Goal: Task Accomplishment & Management: Use online tool/utility

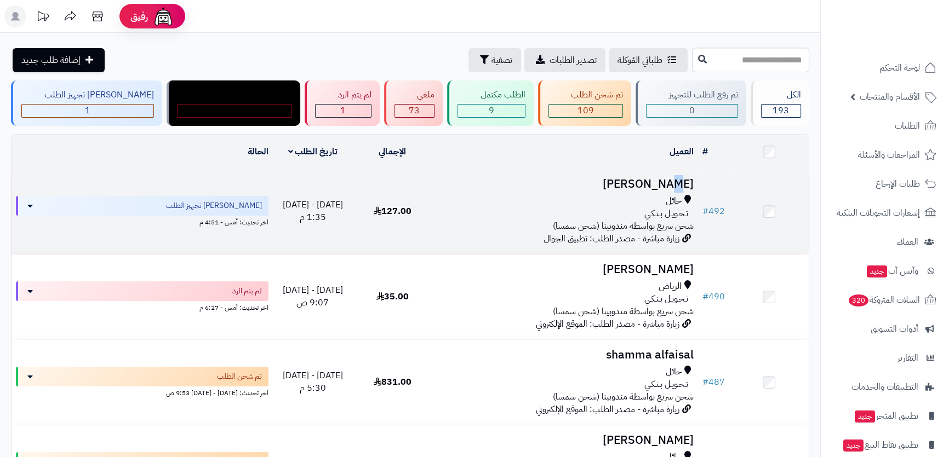
click at [655, 180] on h3 "[PERSON_NAME]" at bounding box center [565, 184] width 257 height 13
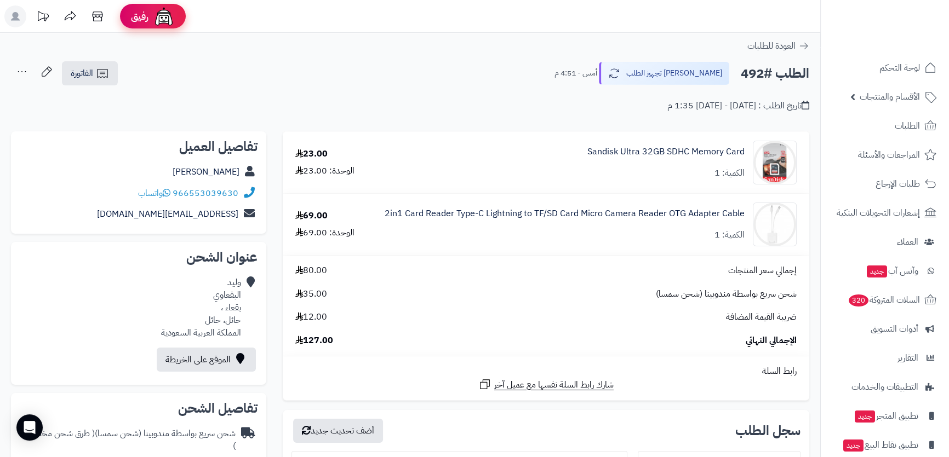
click at [148, 21] on div "رفيق" at bounding box center [153, 16] width 44 height 22
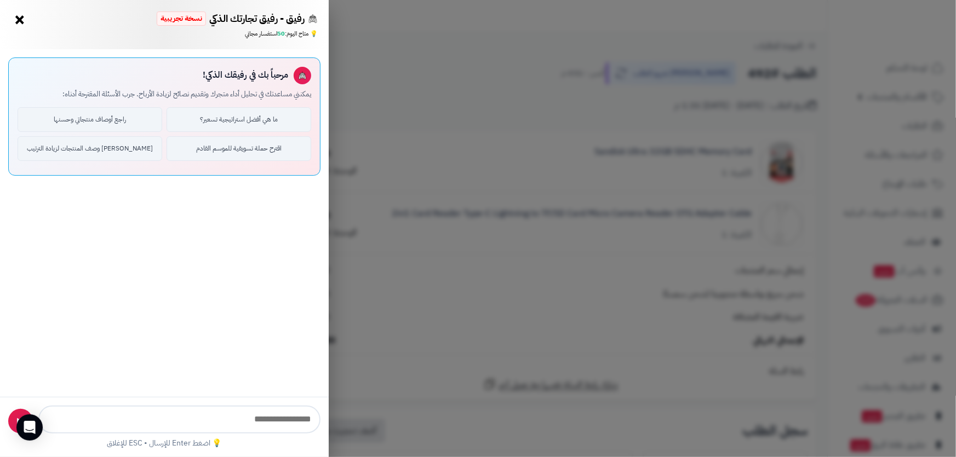
click at [398, 36] on div "رفيق - رفيق تجارتك الذكي نسخة تجريبية ⭐ تاجر متنامي × 💡 متاح اليوم: 50 استفسار …" at bounding box center [478, 228] width 956 height 457
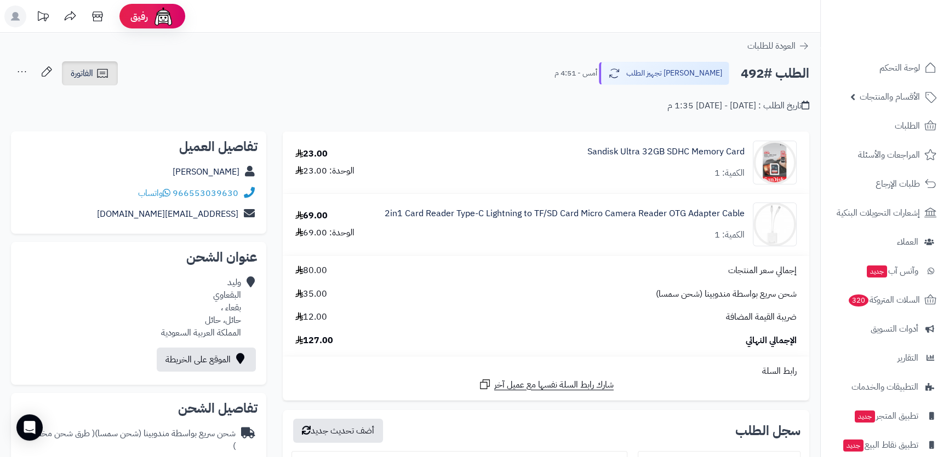
click at [82, 73] on span "الفاتورة" at bounding box center [82, 73] width 22 height 13
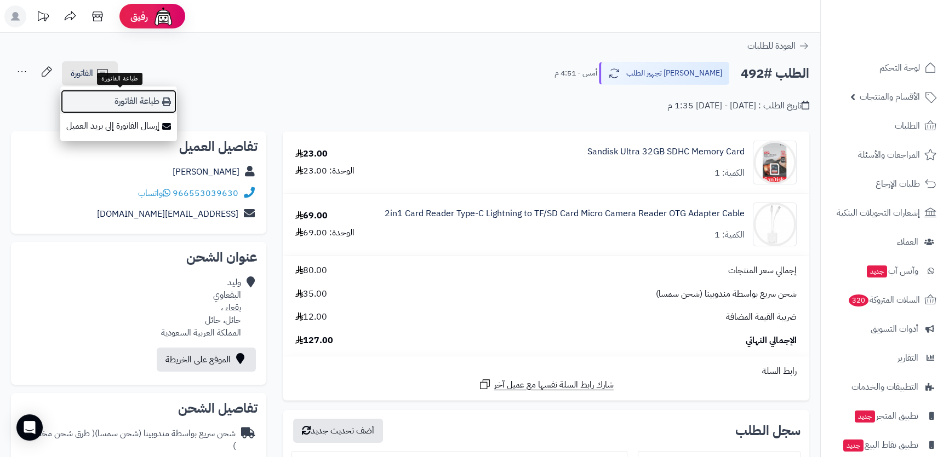
click at [125, 104] on link "طباعة الفاتورة" at bounding box center [118, 101] width 117 height 25
